Goal: Information Seeking & Learning: Learn about a topic

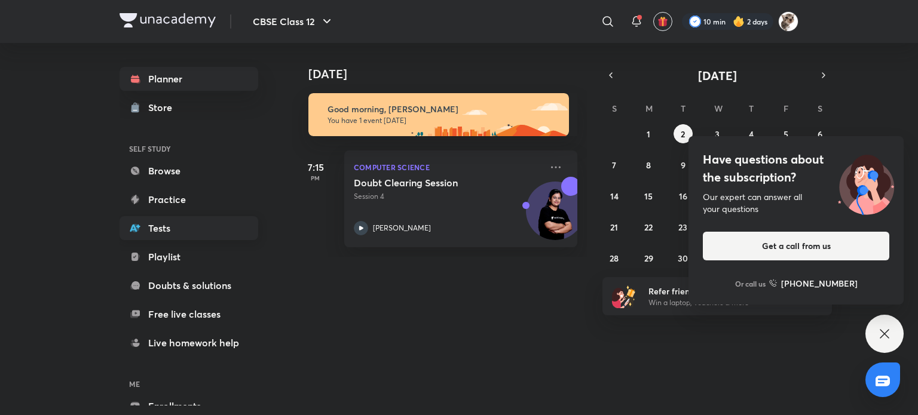
click at [200, 225] on link "Tests" at bounding box center [189, 228] width 139 height 24
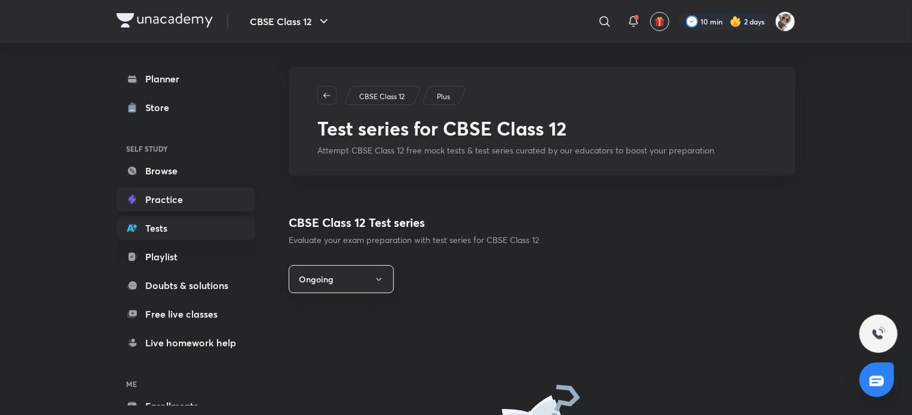
click at [201, 204] on link "Practice" at bounding box center [186, 200] width 139 height 24
click at [201, 260] on link "Playlist" at bounding box center [186, 257] width 139 height 24
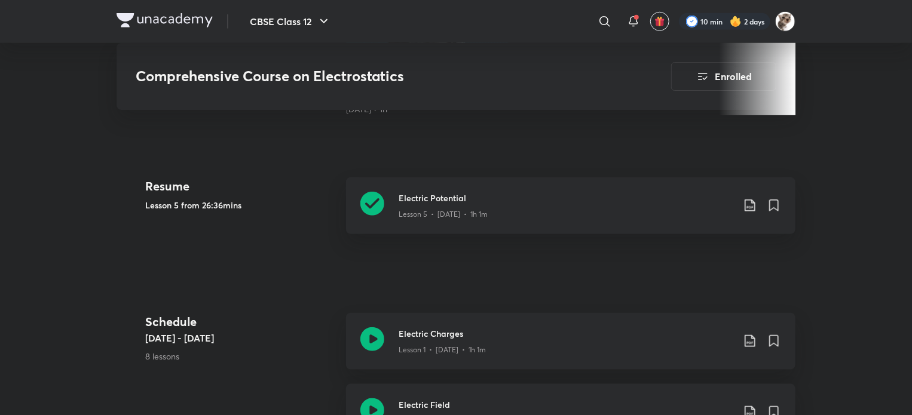
scroll to position [481, 0]
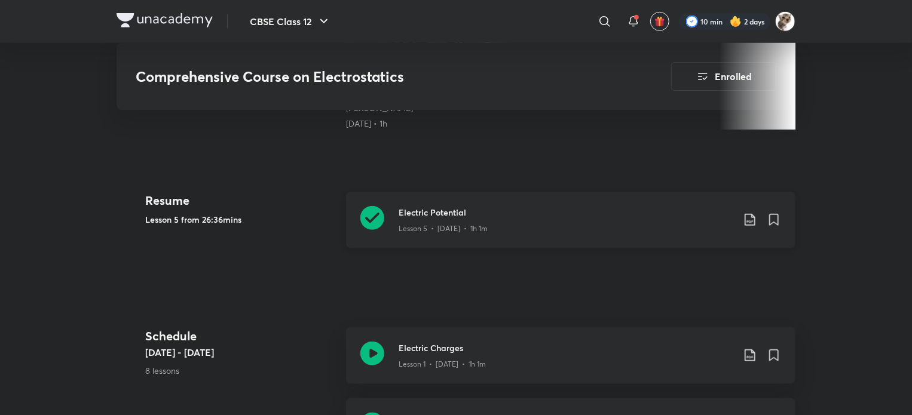
click at [371, 215] on icon at bounding box center [372, 218] width 24 height 24
